Goal: Book appointment/travel/reservation

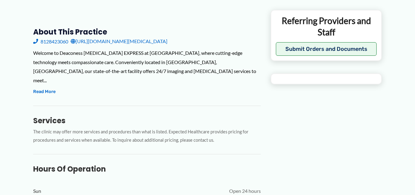
scroll to position [246, 0]
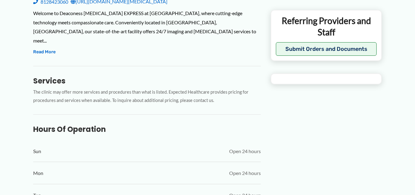
type input "**********"
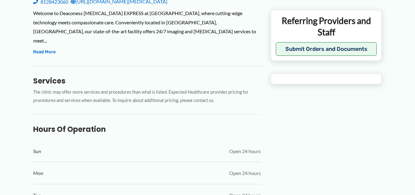
type input "**********"
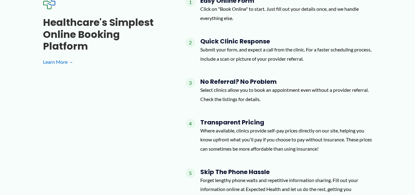
scroll to position [575, 0]
